Goal: Information Seeking & Learning: Check status

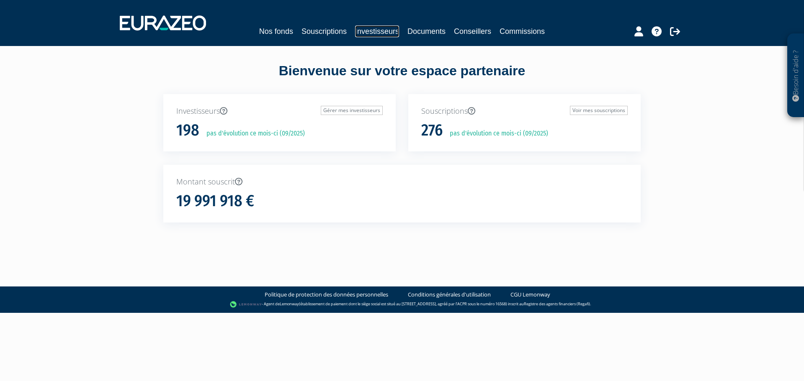
click at [370, 30] on link "Investisseurs" at bounding box center [377, 32] width 44 height 12
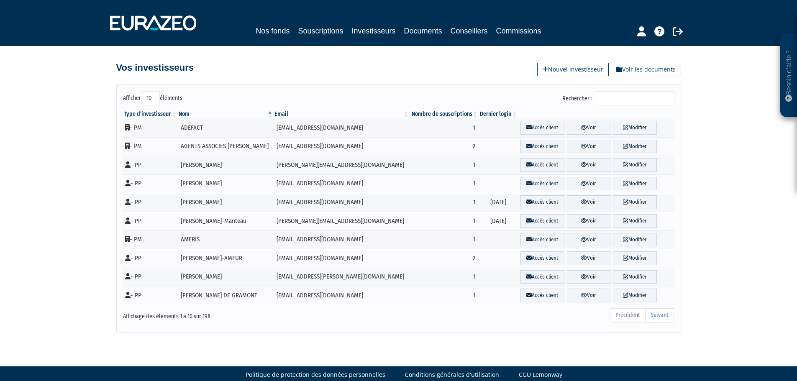
click at [619, 98] on input "Rechercher :" at bounding box center [635, 98] width 80 height 14
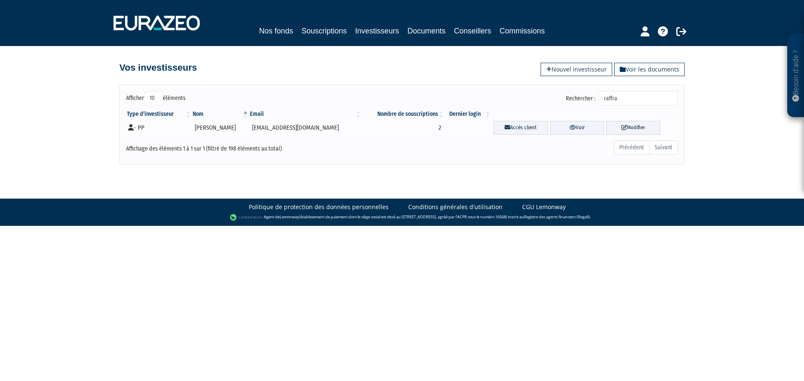
type input "raffra"
click at [590, 127] on link "Voir" at bounding box center [577, 128] width 54 height 14
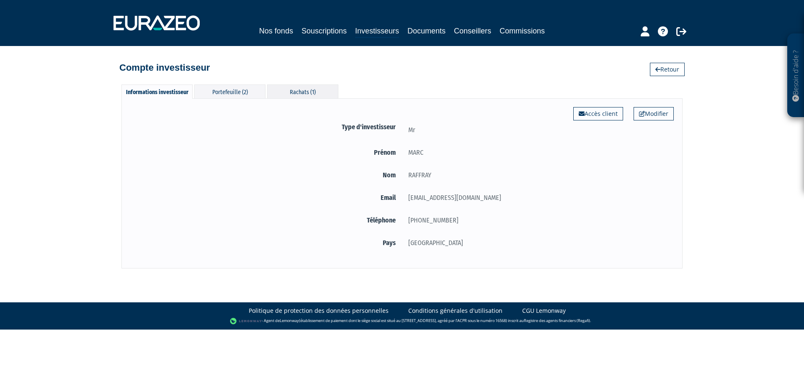
click at [298, 94] on div "Rachats (1)" at bounding box center [302, 92] width 71 height 14
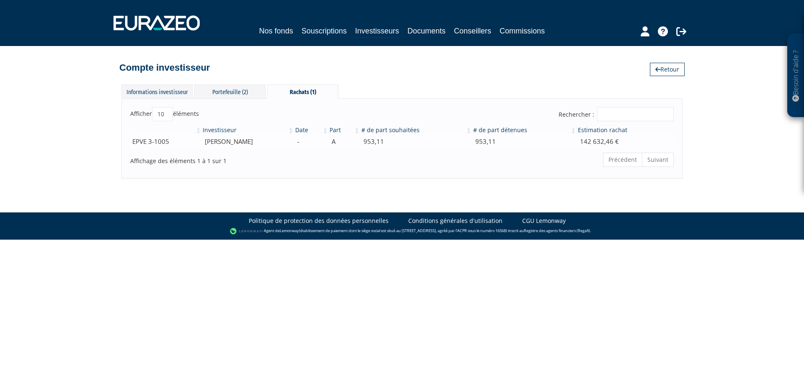
click at [599, 138] on td "142 632,46 €" at bounding box center [625, 141] width 97 height 15
click at [238, 92] on div "Portefeuille (2)" at bounding box center [229, 92] width 71 height 14
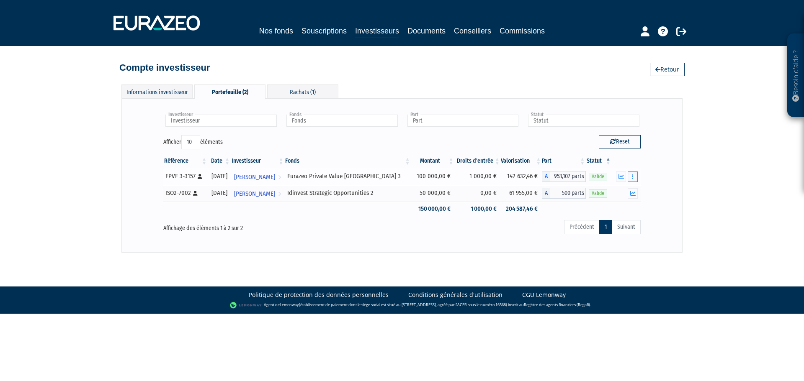
click at [629, 176] on button "button" at bounding box center [632, 177] width 10 height 10
click at [632, 178] on icon "button" at bounding box center [632, 176] width 1 height 5
click at [609, 205] on link "Historique de rachat(s)" at bounding box center [600, 207] width 69 height 14
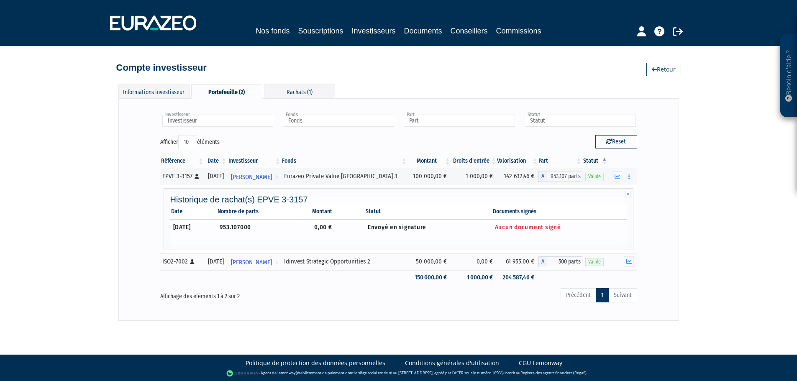
click at [541, 229] on span "Aucun document signé" at bounding box center [528, 227] width 66 height 8
drag, startPoint x: 776, startPoint y: 129, endPoint x: 761, endPoint y: 136, distance: 16.9
click at [776, 129] on div "Besoin d'aide ? × J'ai besoin d'aide Si vous avez une question à propos du fonc…" at bounding box center [398, 160] width 797 height 321
